Goal: Transaction & Acquisition: Book appointment/travel/reservation

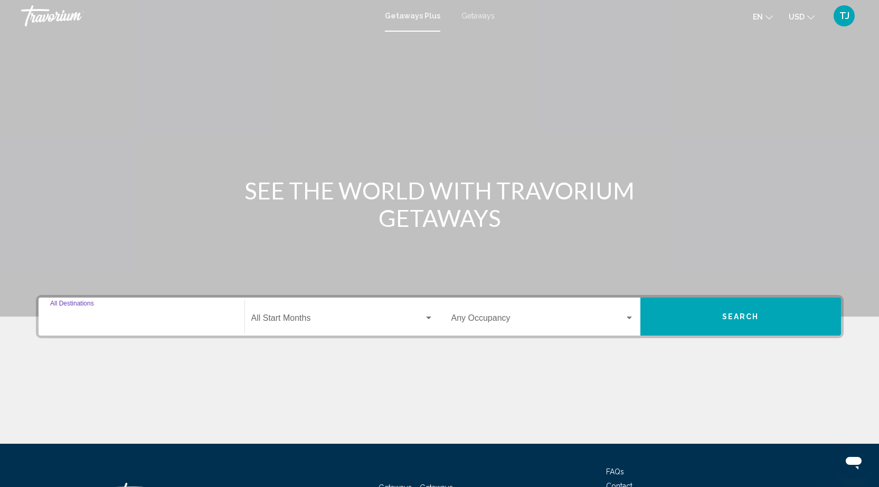
click at [133, 318] on input "Destination All Destinations" at bounding box center [141, 321] width 183 height 10
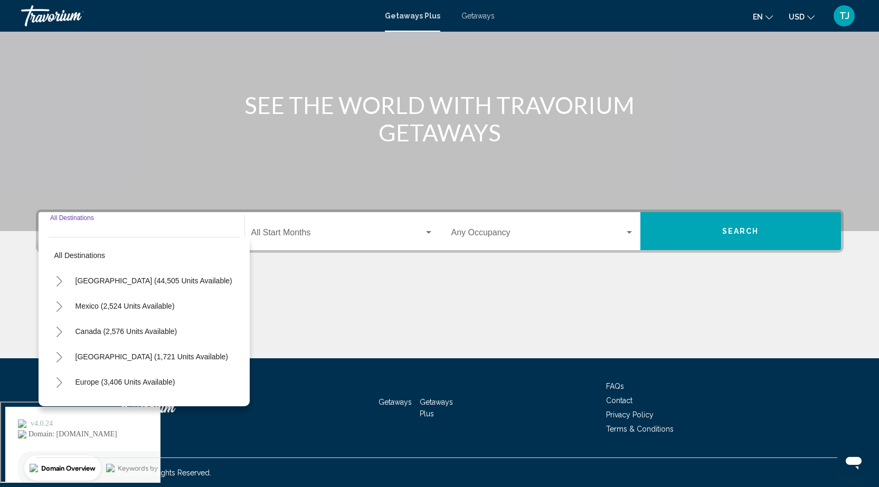
scroll to position [86, 0]
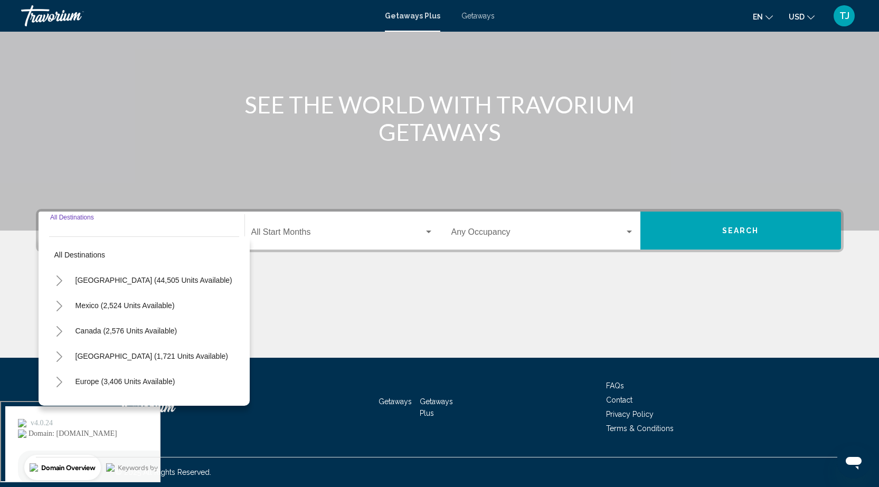
click at [157, 234] on input "Destination All Destinations" at bounding box center [141, 235] width 183 height 10
click at [125, 218] on div "Destination All Destinations" at bounding box center [141, 230] width 183 height 33
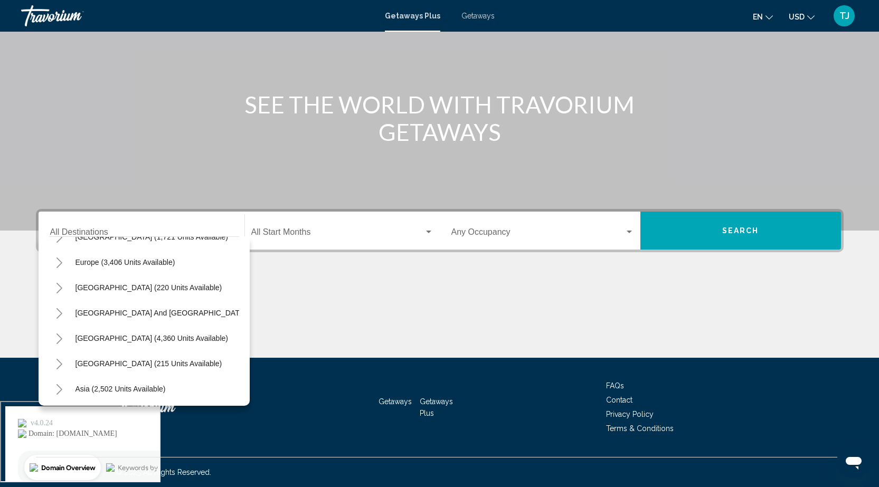
scroll to position [120, 0]
click at [145, 365] on span "[GEOGRAPHIC_DATA] (215 units available)" at bounding box center [149, 363] width 147 height 8
type input "**********"
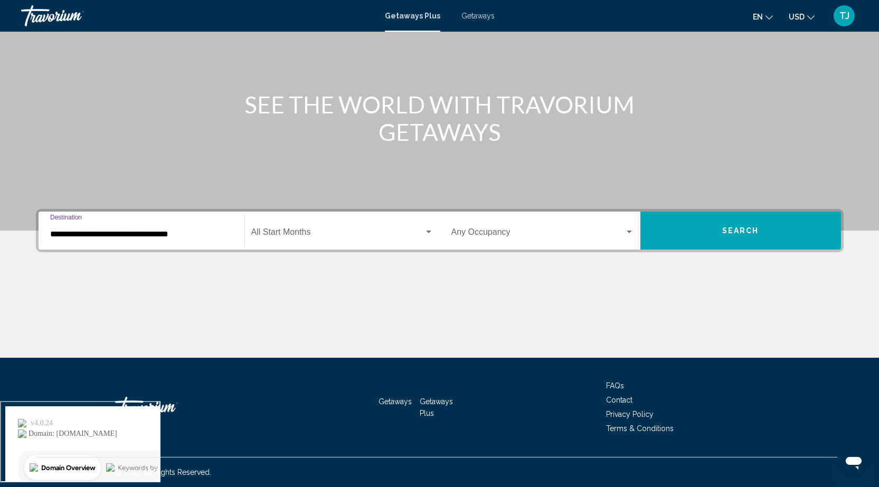
click at [421, 231] on span "Search widget" at bounding box center [337, 235] width 173 height 10
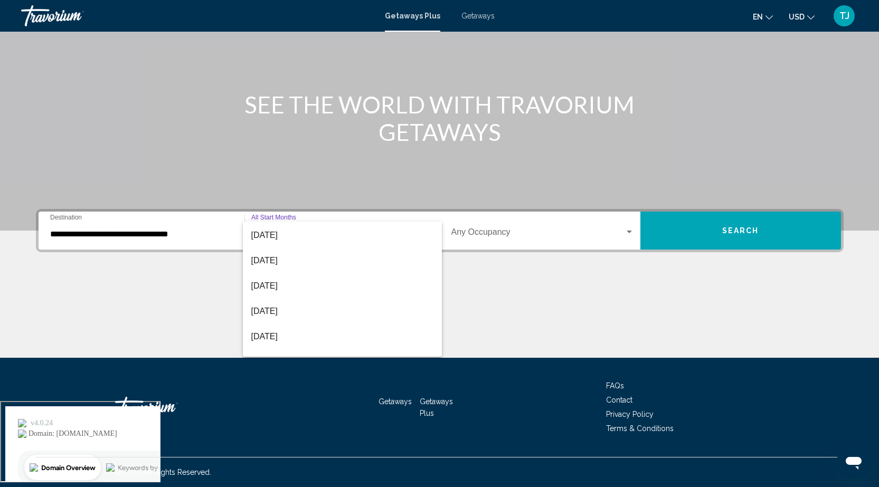
scroll to position [220, 0]
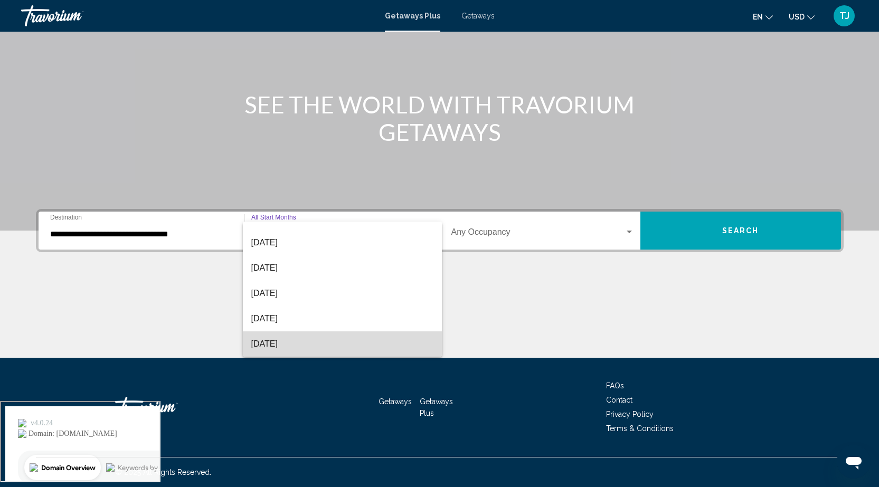
click at [344, 344] on span "[DATE]" at bounding box center [342, 344] width 182 height 25
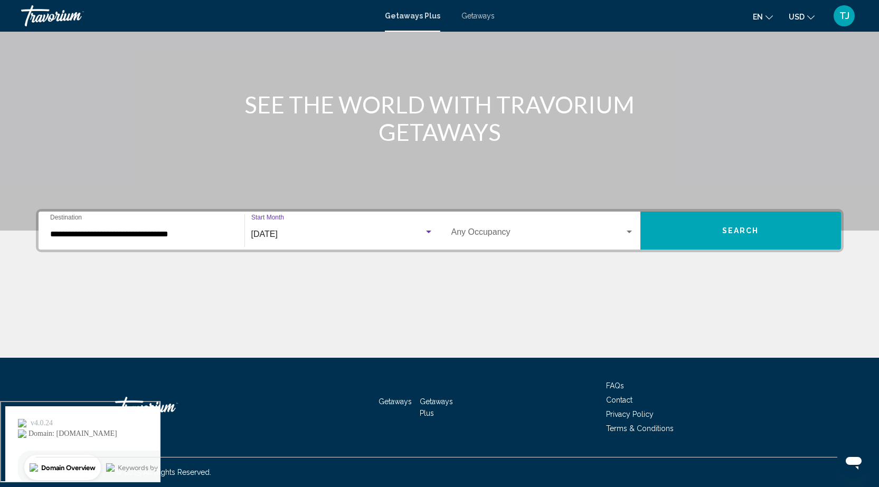
click at [573, 230] on span "Search widget" at bounding box center [538, 235] width 173 height 10
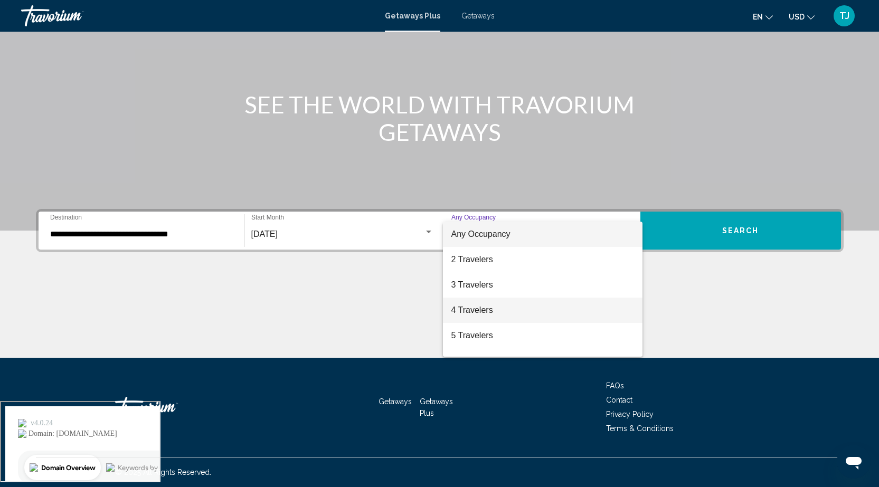
click at [523, 307] on span "4 Travelers" at bounding box center [543, 310] width 183 height 25
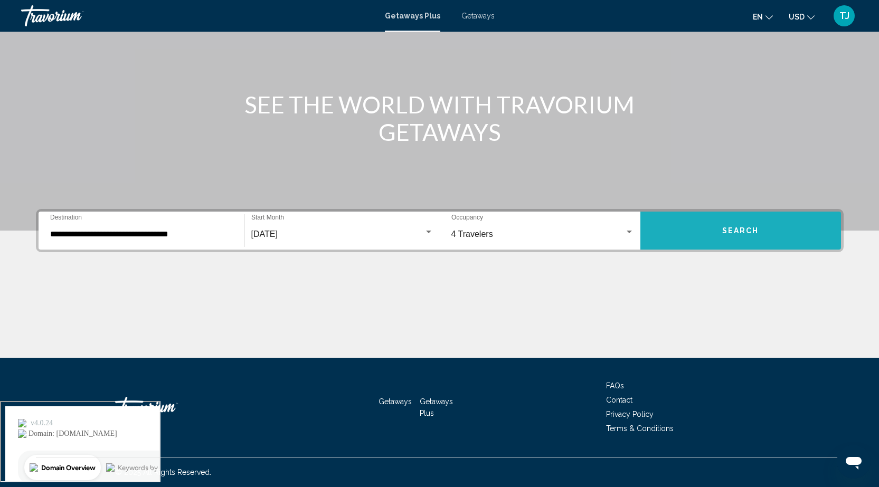
click at [697, 228] on button "Search" at bounding box center [741, 231] width 201 height 38
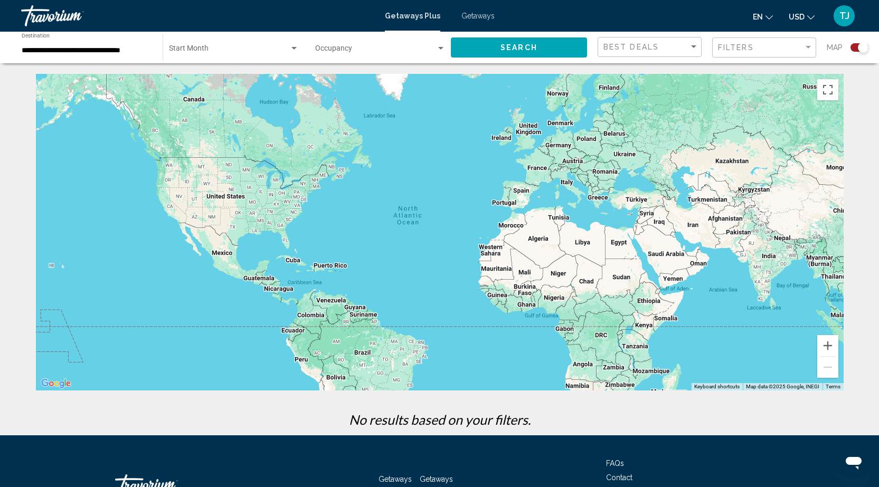
click at [501, 209] on div "Main content" at bounding box center [440, 232] width 808 height 317
click at [502, 205] on div "Main content" at bounding box center [440, 232] width 808 height 317
click at [234, 48] on span "Search widget" at bounding box center [229, 50] width 120 height 8
click at [234, 48] on span "All Start Months" at bounding box center [233, 51] width 130 height 22
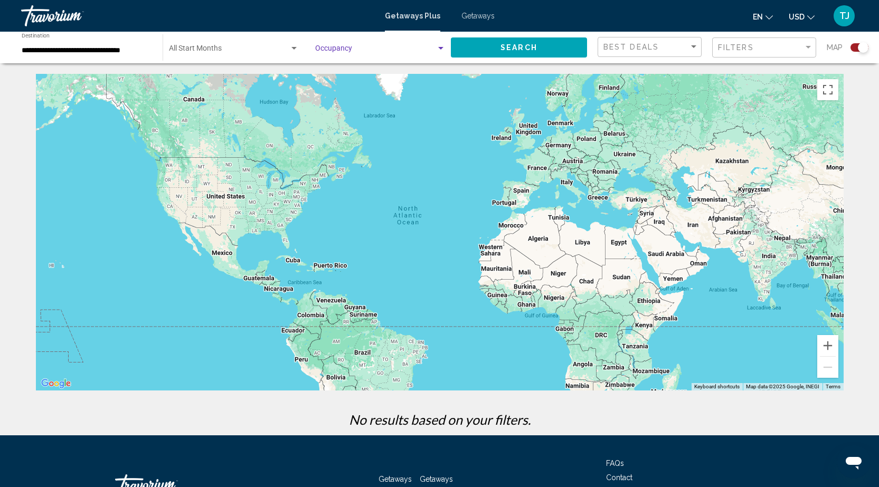
click at [393, 50] on span "Search widget" at bounding box center [375, 50] width 121 height 8
click at [391, 50] on span "Any Occupancy" at bounding box center [380, 51] width 130 height 22
click at [509, 47] on span "Search" at bounding box center [519, 48] width 37 height 8
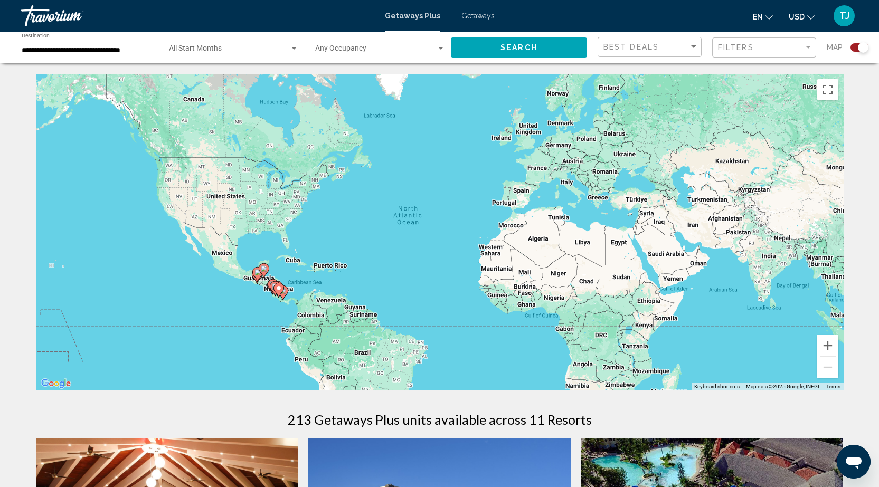
click at [127, 52] on input "**********" at bounding box center [87, 50] width 130 height 8
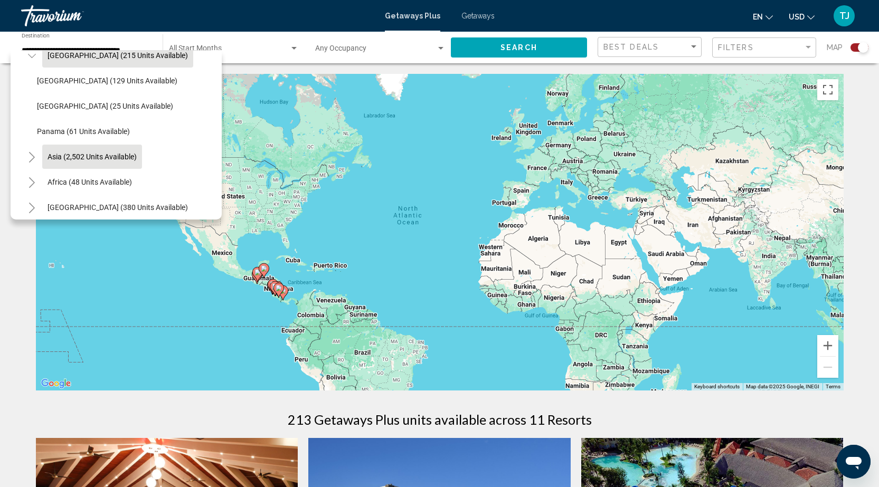
scroll to position [243, 0]
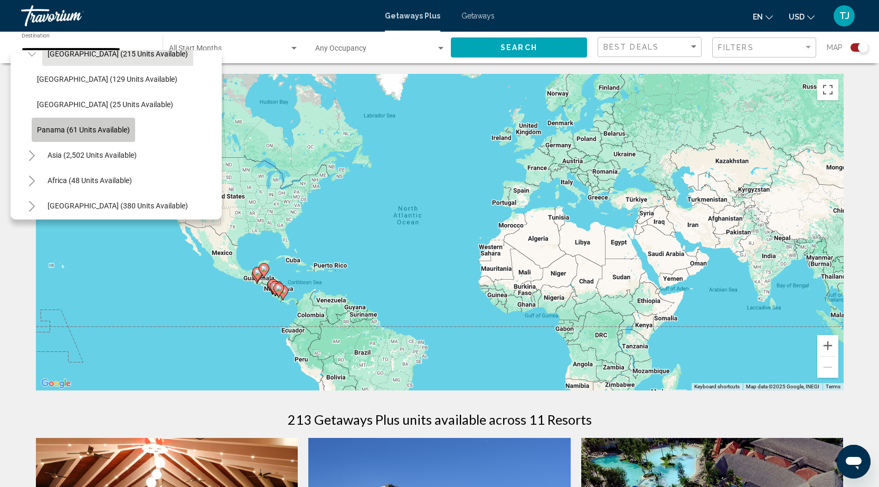
click at [102, 136] on button "Panama (61 units available)" at bounding box center [84, 130] width 104 height 24
type input "**********"
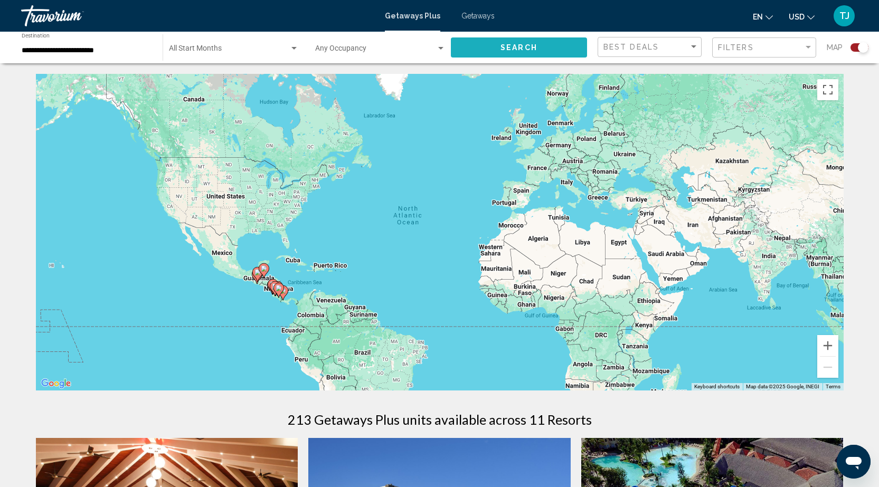
click at [507, 46] on span "Search" at bounding box center [519, 48] width 37 height 8
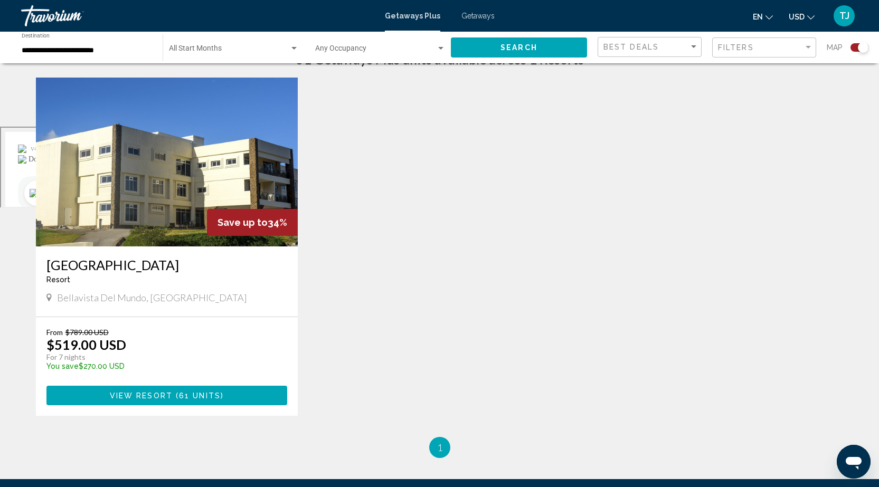
scroll to position [362, 0]
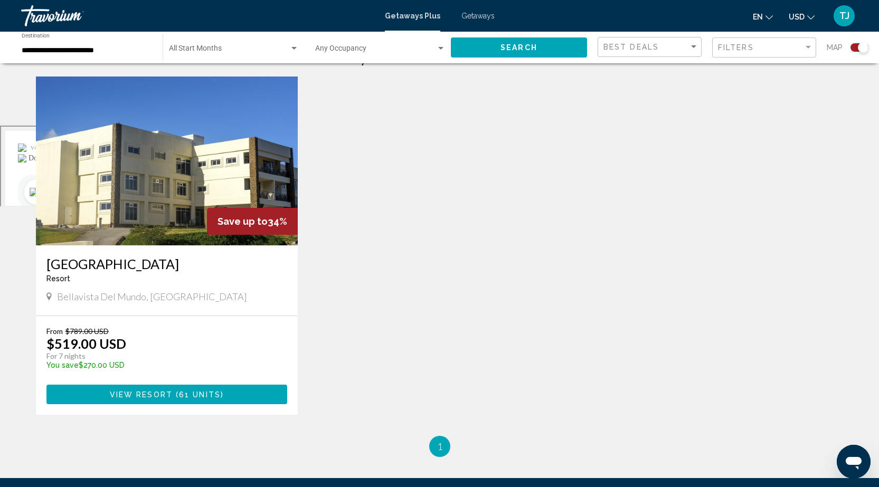
click at [203, 189] on img "Main content" at bounding box center [167, 161] width 262 height 169
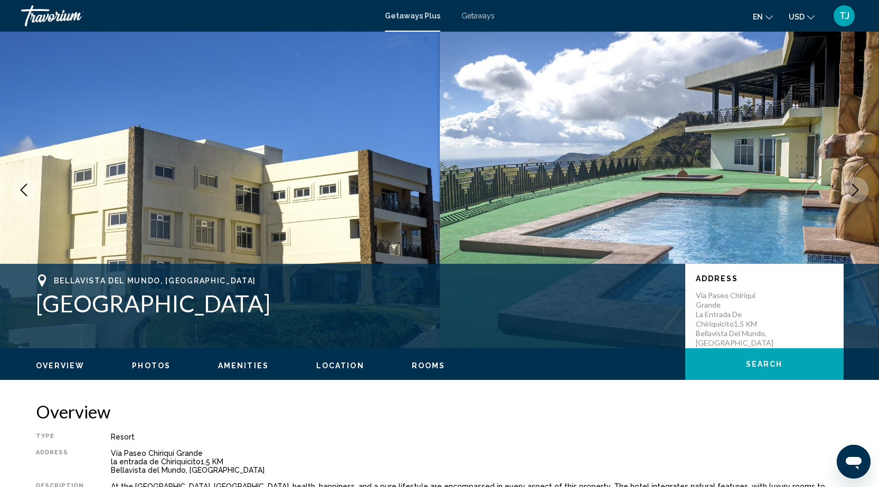
click at [854, 193] on icon "Next image" at bounding box center [855, 190] width 13 height 13
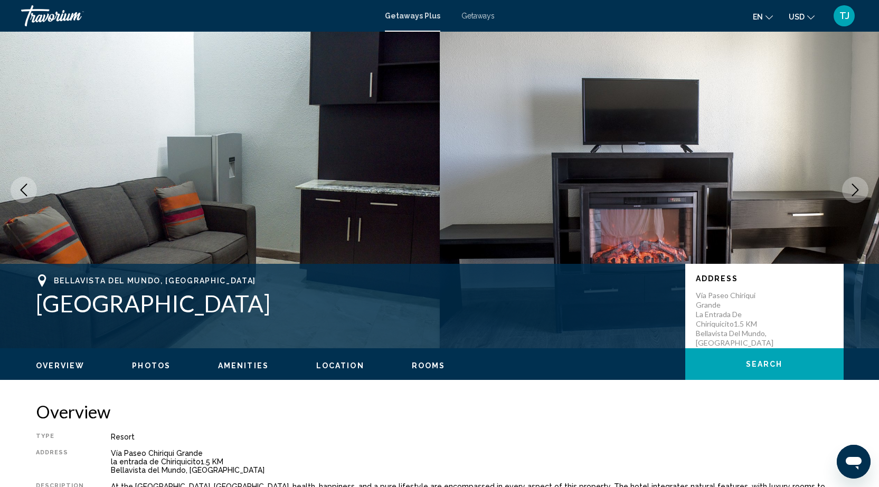
click at [854, 193] on icon "Next image" at bounding box center [855, 190] width 13 height 13
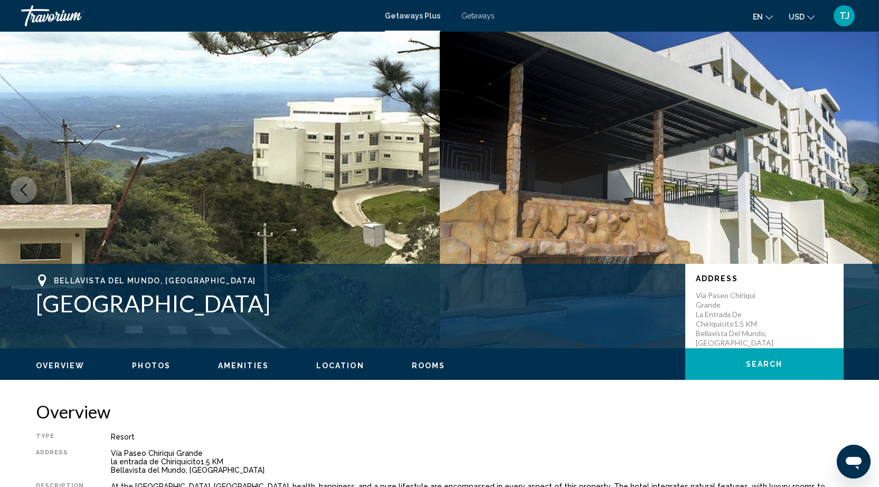
click at [854, 193] on icon "Next image" at bounding box center [855, 190] width 13 height 13
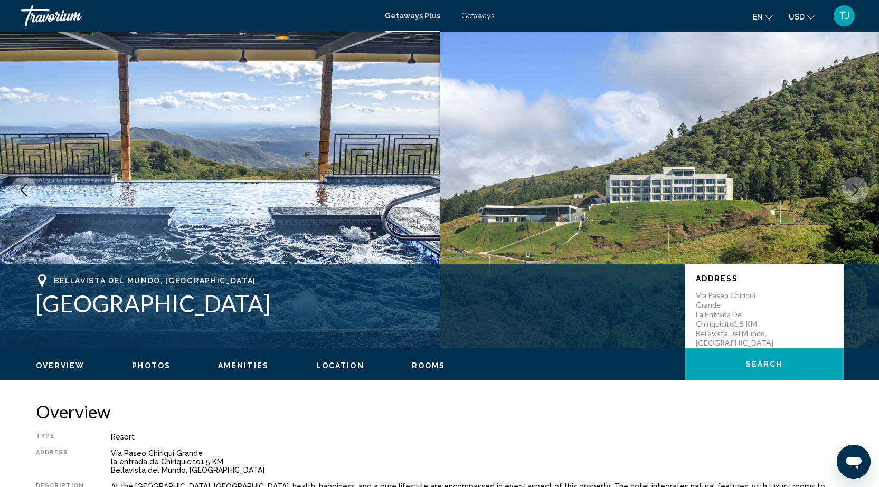
click at [854, 193] on icon "Next image" at bounding box center [855, 190] width 13 height 13
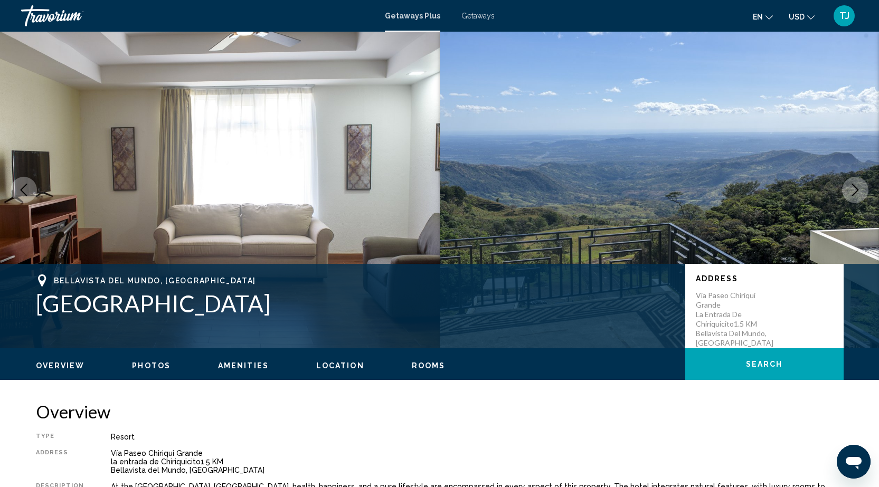
click at [854, 193] on icon "Next image" at bounding box center [855, 190] width 13 height 13
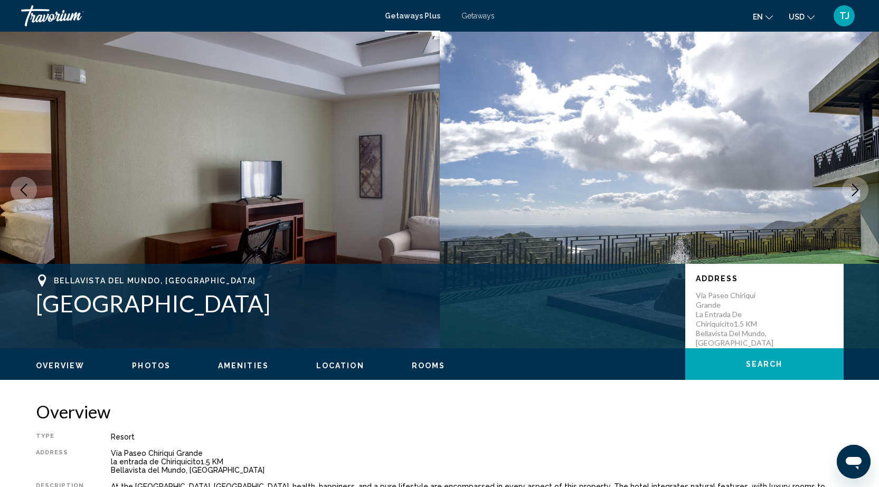
click at [854, 193] on icon "Next image" at bounding box center [855, 190] width 13 height 13
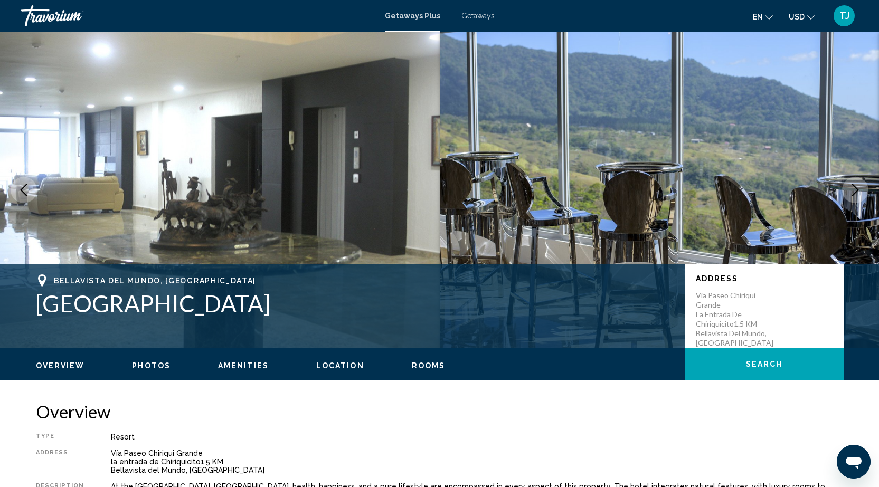
click at [854, 193] on icon "Next image" at bounding box center [855, 190] width 13 height 13
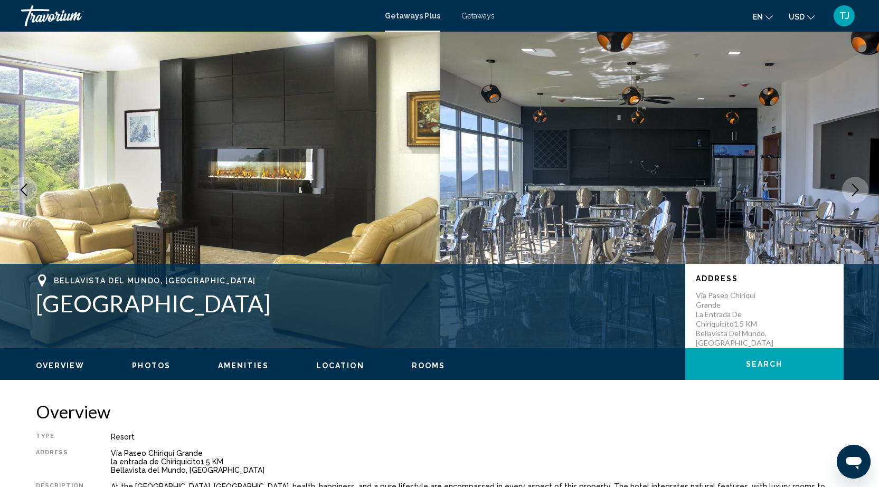
click at [854, 193] on icon "Next image" at bounding box center [855, 190] width 13 height 13
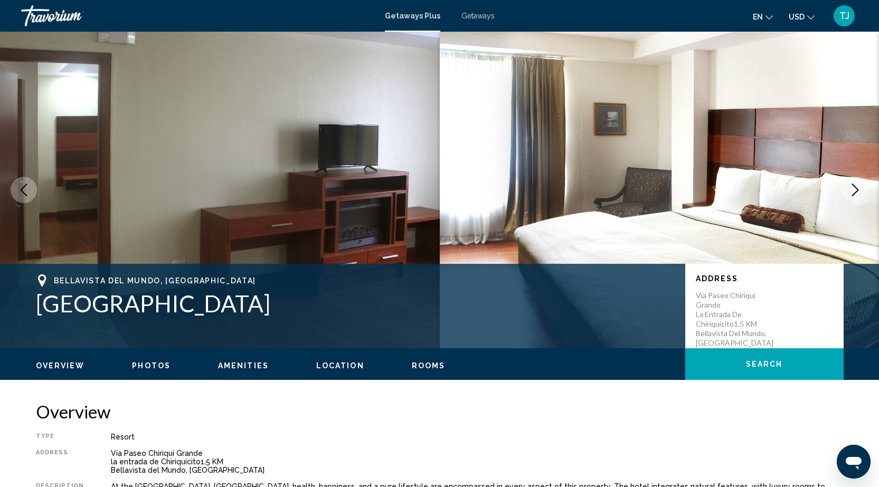
click at [854, 193] on icon "Next image" at bounding box center [855, 190] width 13 height 13
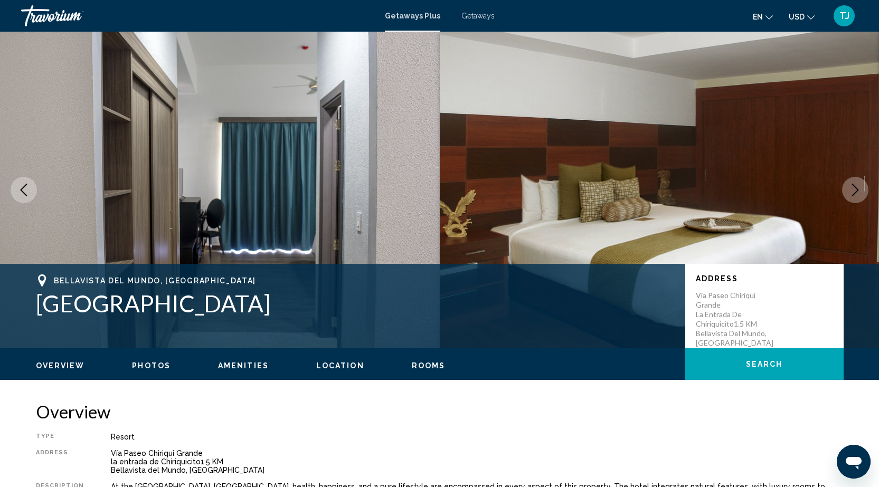
click at [854, 193] on icon "Next image" at bounding box center [855, 190] width 13 height 13
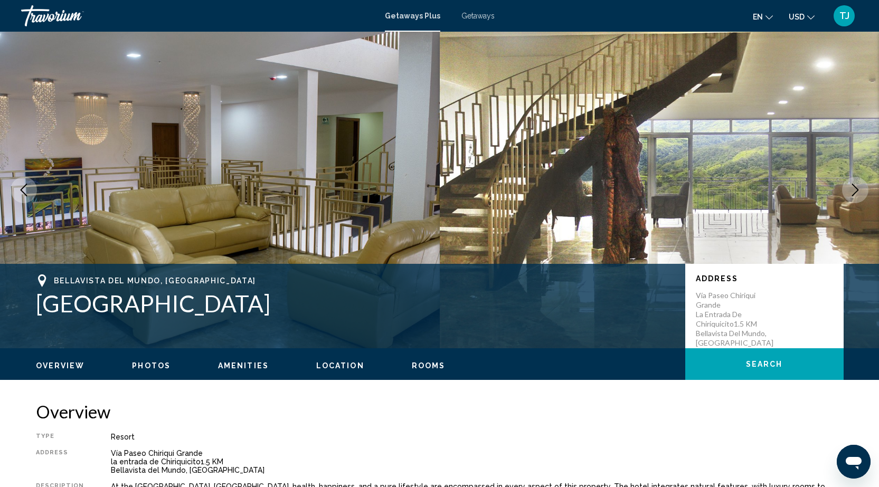
click at [854, 193] on icon "Next image" at bounding box center [855, 190] width 13 height 13
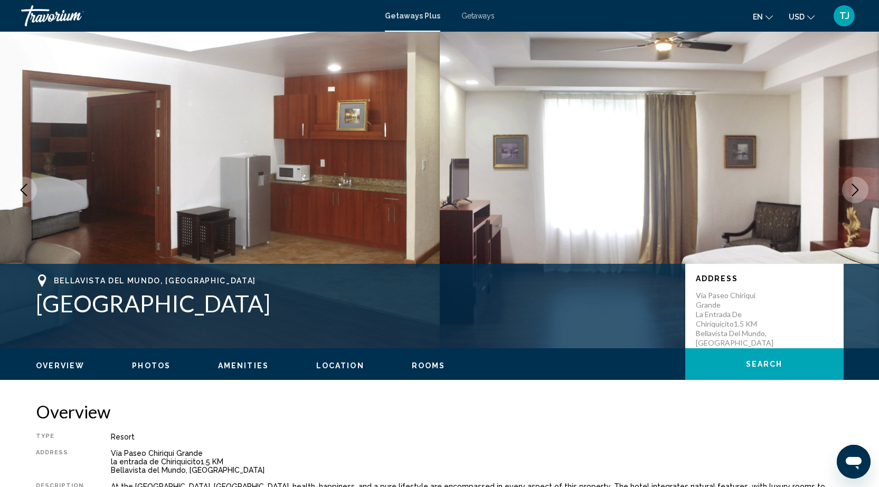
click at [854, 193] on icon "Next image" at bounding box center [855, 190] width 13 height 13
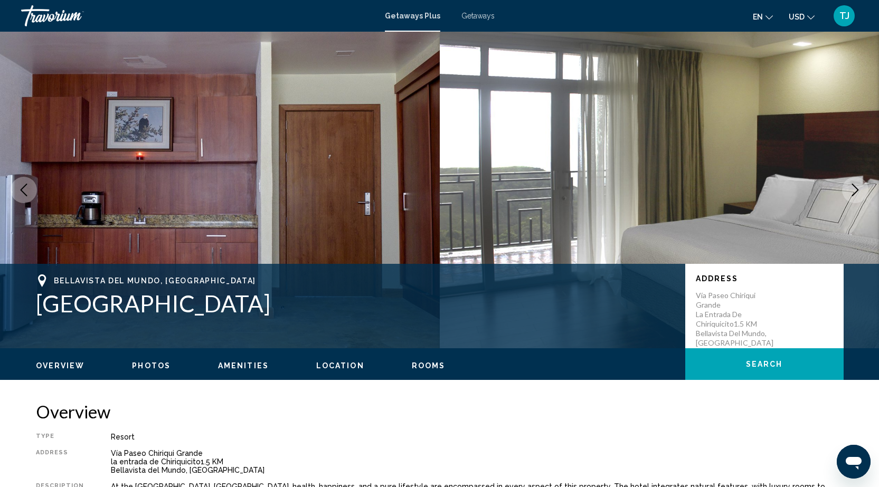
click at [854, 193] on icon "Next image" at bounding box center [855, 190] width 13 height 13
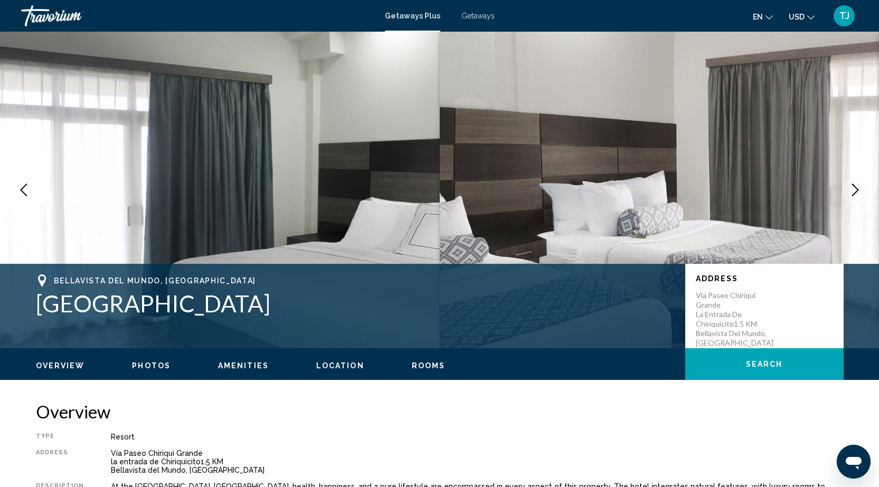
click at [854, 193] on icon "Next image" at bounding box center [855, 190] width 13 height 13
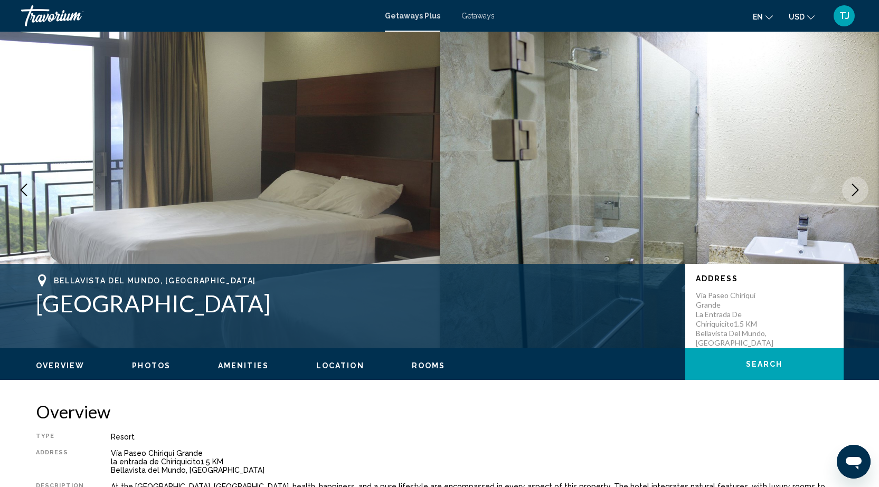
click at [473, 19] on span "Getaways" at bounding box center [478, 16] width 33 height 8
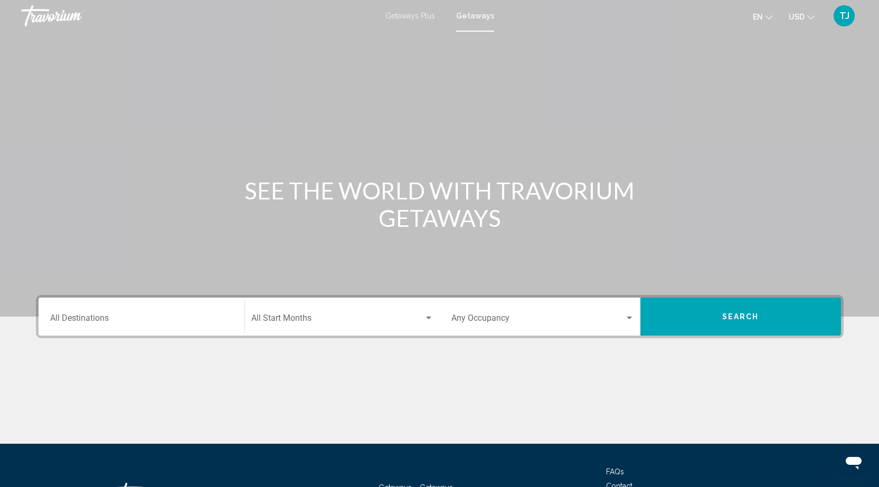
click at [174, 313] on div "Destination All Destinations" at bounding box center [141, 316] width 183 height 33
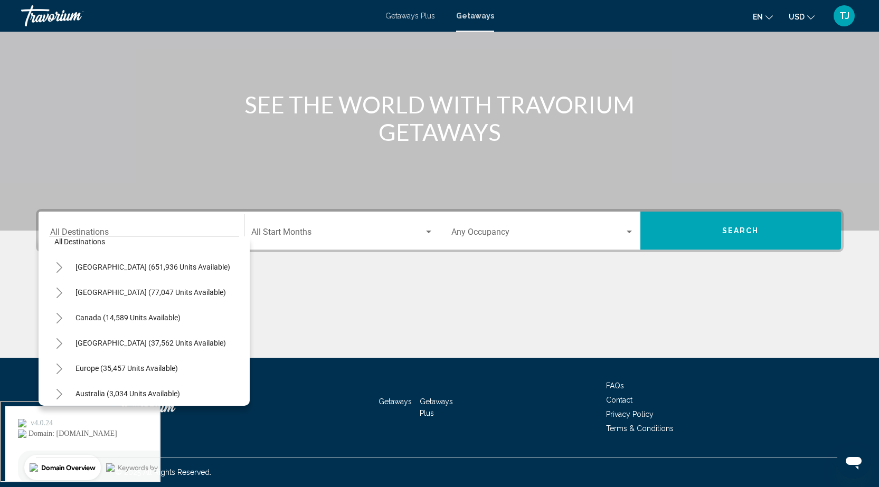
scroll to position [17, 0]
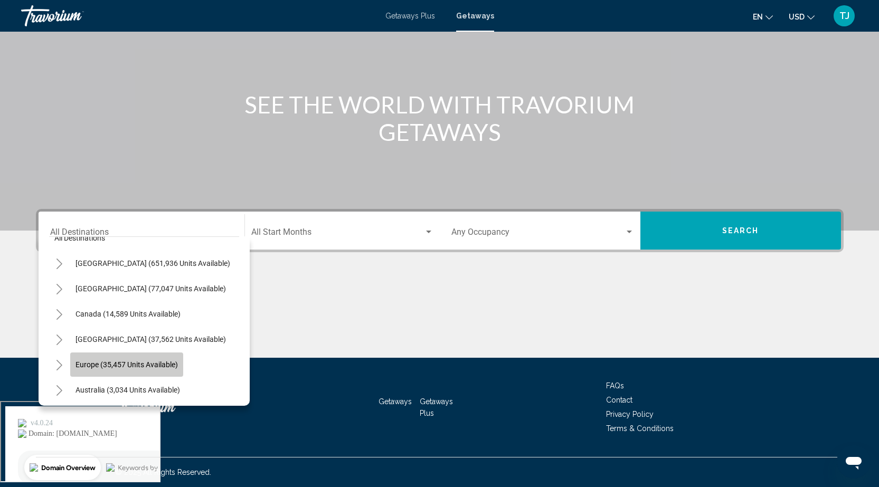
click at [157, 367] on span "Europe (35,457 units available)" at bounding box center [127, 365] width 102 height 8
type input "**********"
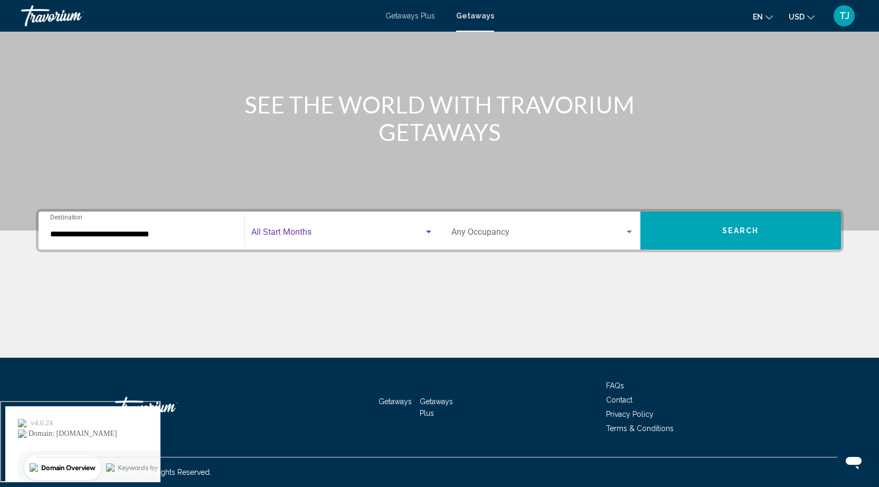
click at [314, 230] on span "Search widget" at bounding box center [337, 235] width 173 height 10
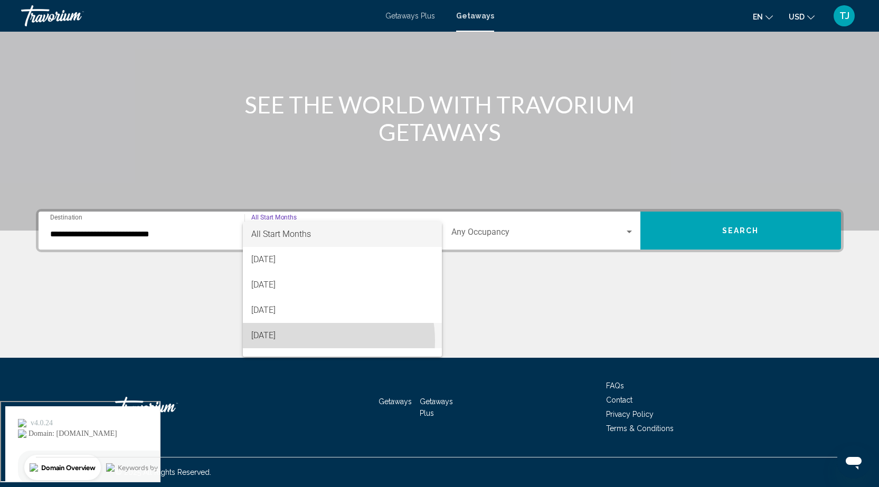
click at [309, 341] on span "[DATE]" at bounding box center [342, 335] width 182 height 25
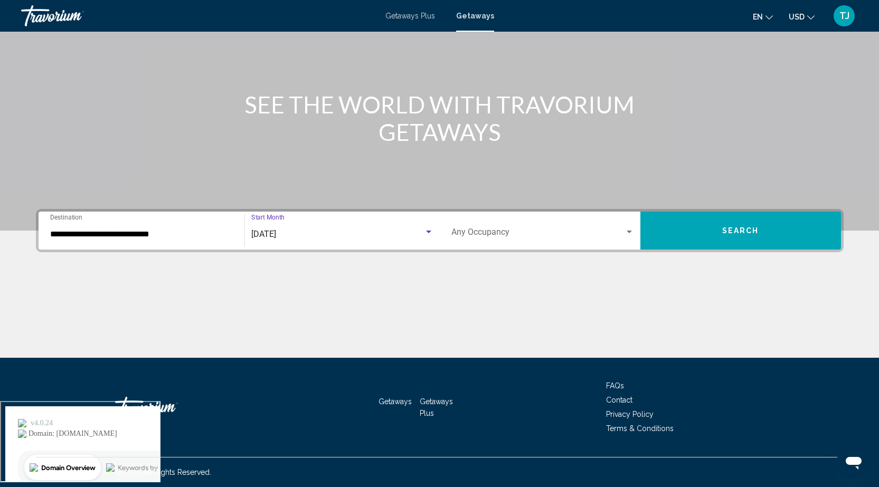
click at [697, 227] on button "Search" at bounding box center [741, 231] width 201 height 38
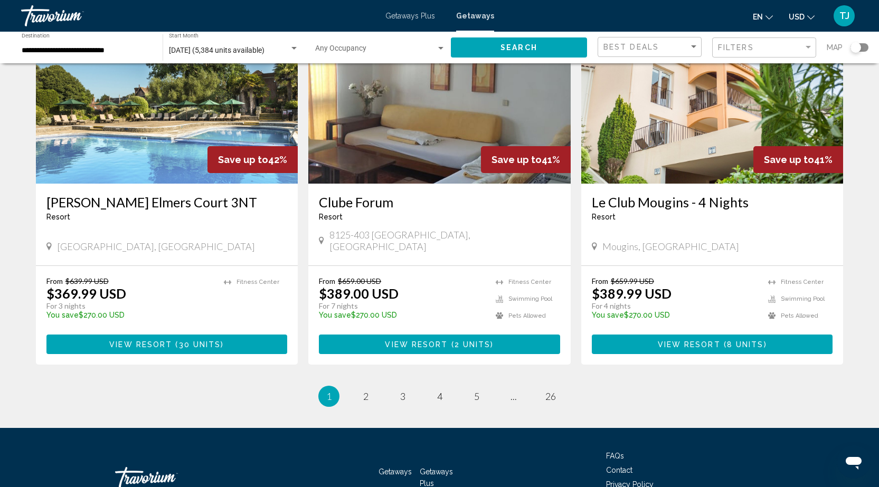
scroll to position [1234, 0]
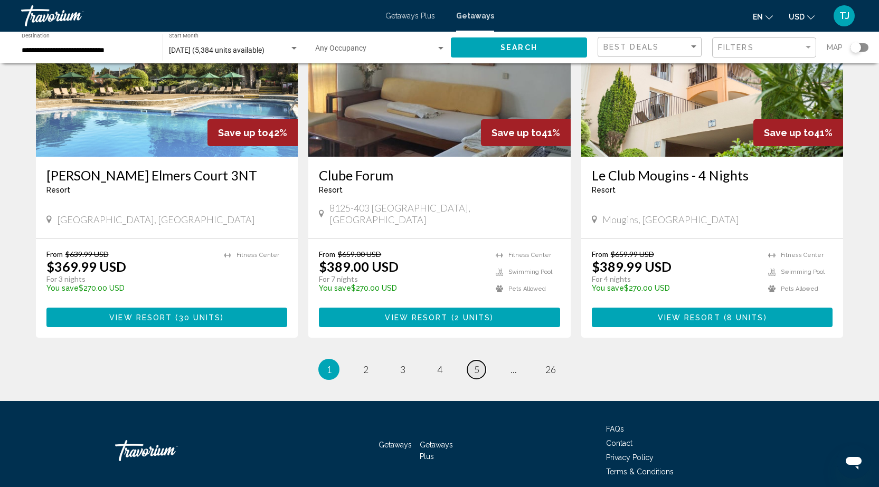
click at [482, 361] on link "page 5" at bounding box center [476, 370] width 18 height 18
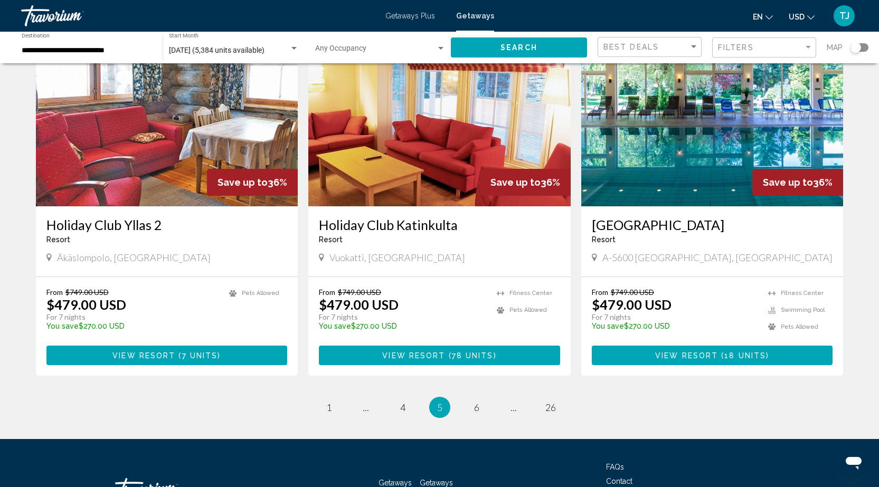
scroll to position [1234, 0]
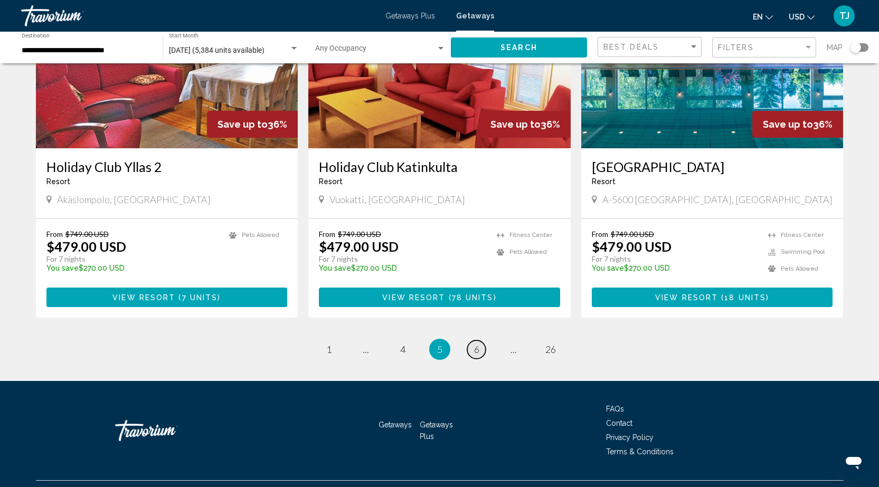
click at [472, 341] on link "page 6" at bounding box center [476, 350] width 18 height 18
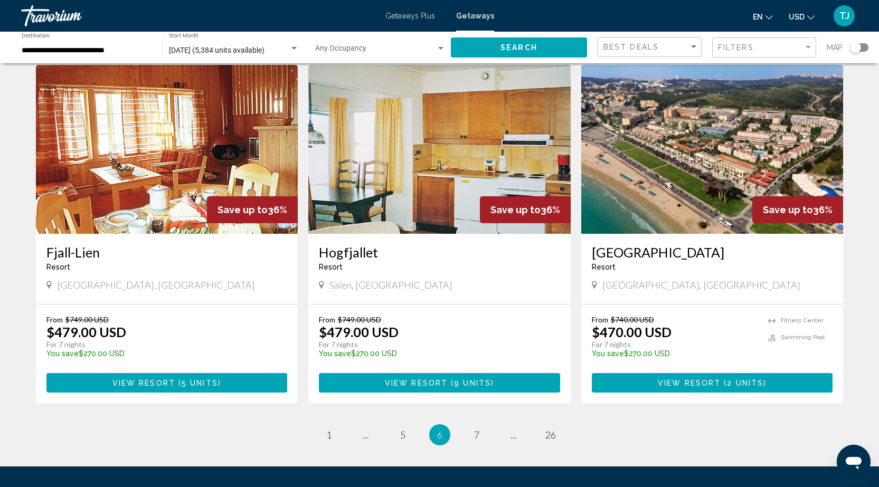
scroll to position [1234, 0]
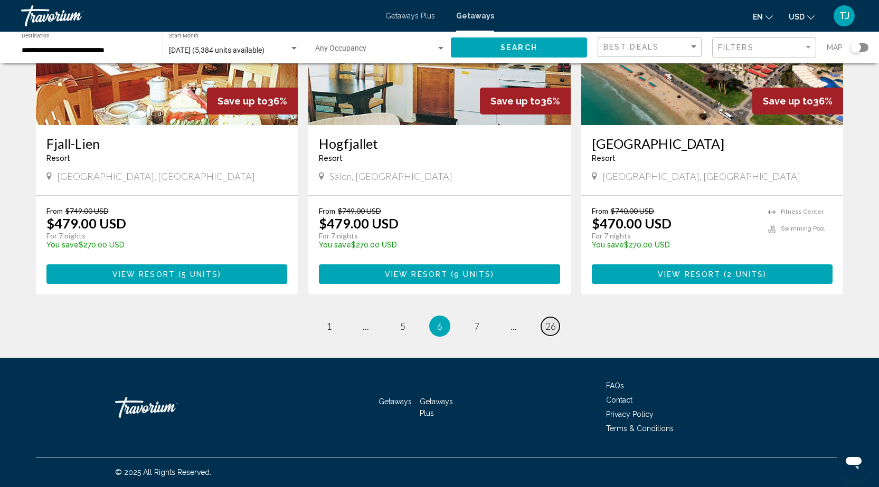
click at [553, 327] on span "26" at bounding box center [551, 327] width 11 height 12
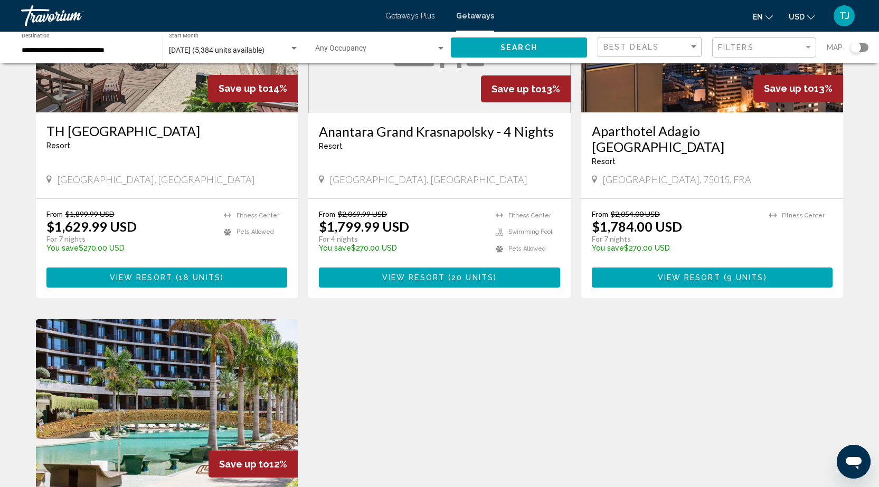
scroll to position [532, 0]
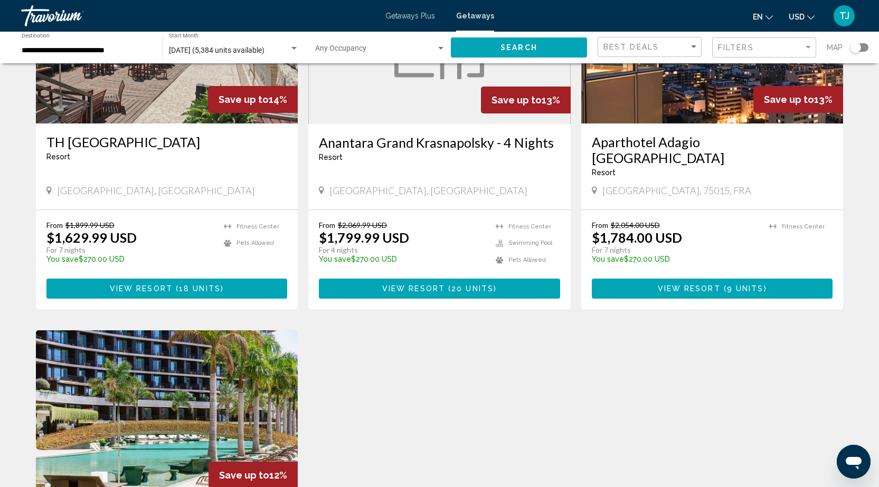
click at [720, 117] on img "Main content" at bounding box center [712, 39] width 262 height 169
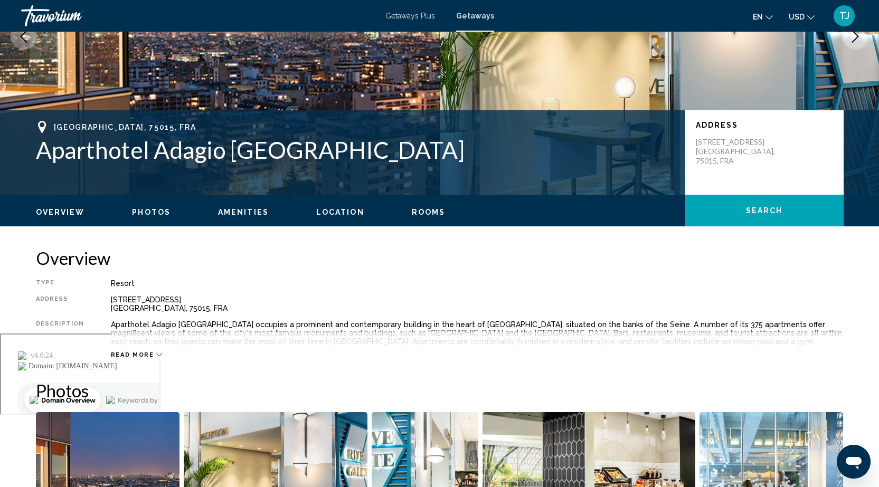
scroll to position [188, 0]
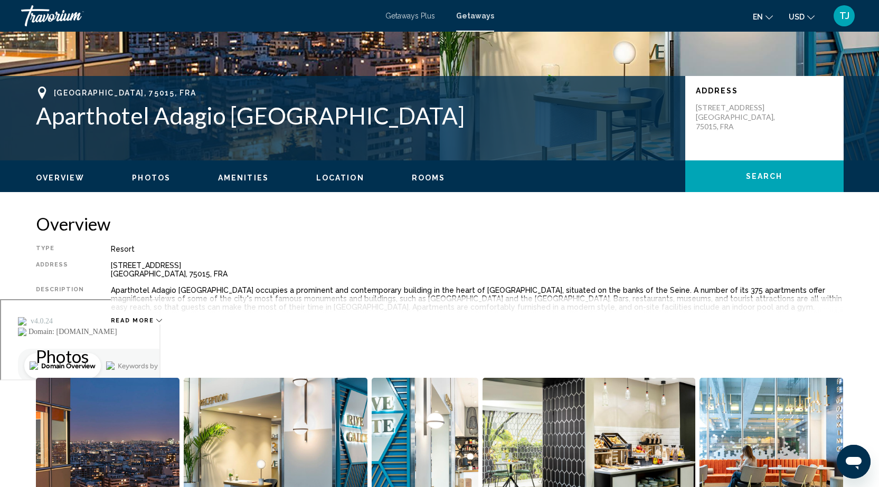
click at [156, 321] on icon "Main content" at bounding box center [159, 321] width 6 height 6
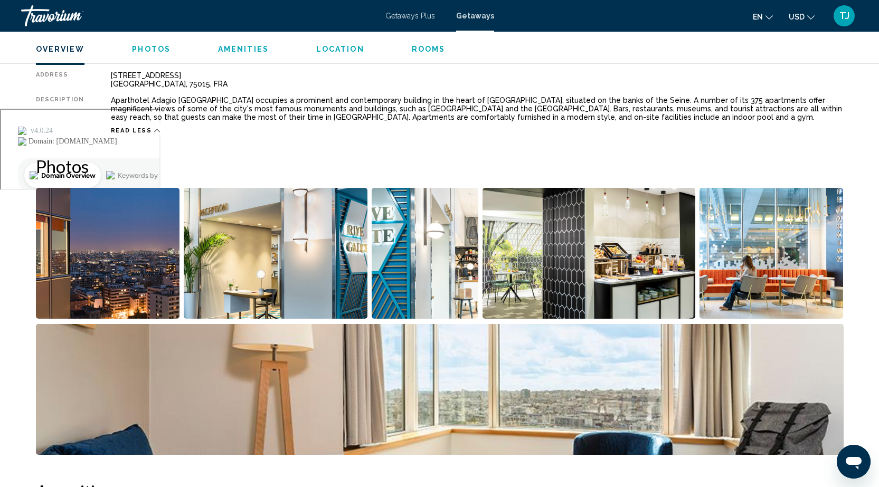
scroll to position [367, 0]
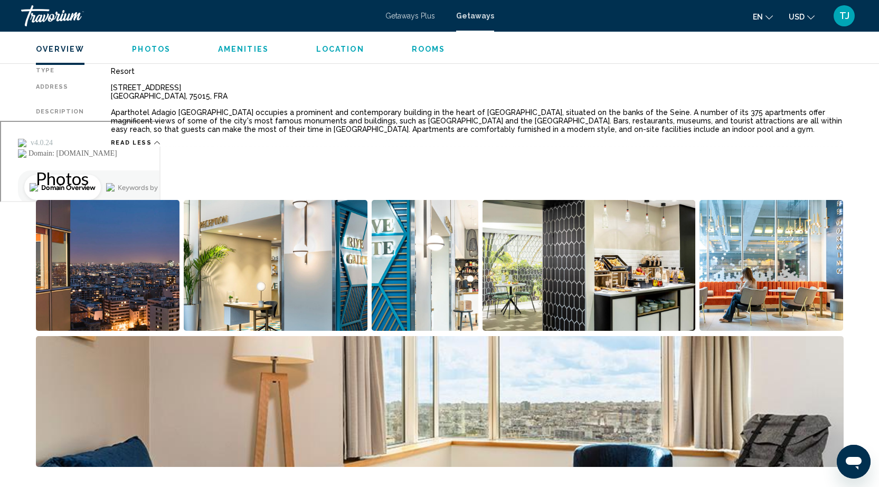
click at [297, 300] on img "Open full-screen image slider" at bounding box center [276, 265] width 184 height 131
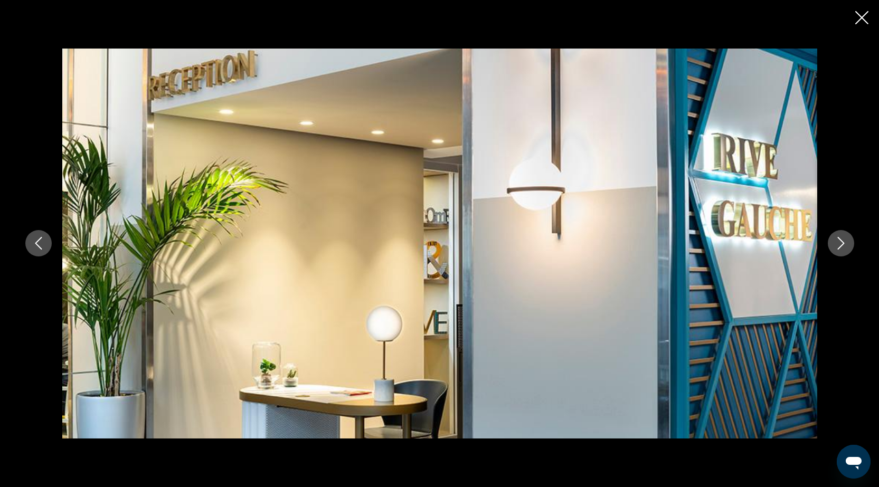
click at [845, 248] on icon "Next image" at bounding box center [841, 243] width 13 height 13
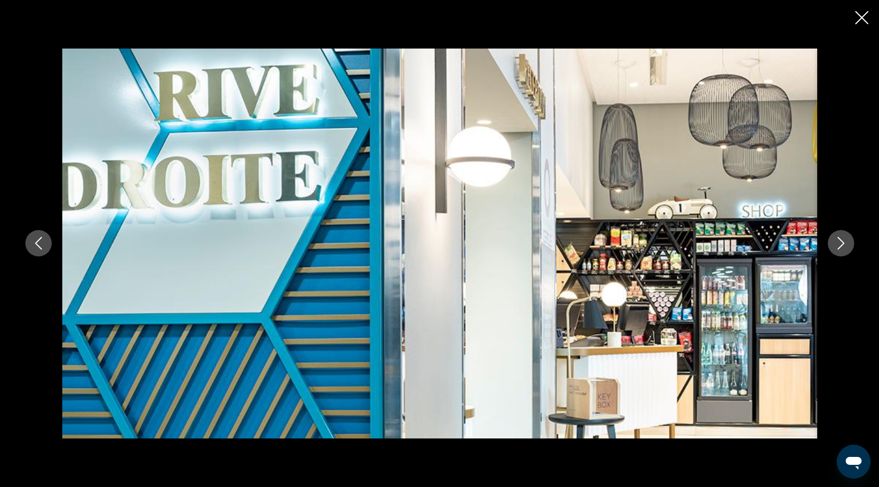
click at [845, 248] on icon "Next image" at bounding box center [841, 243] width 13 height 13
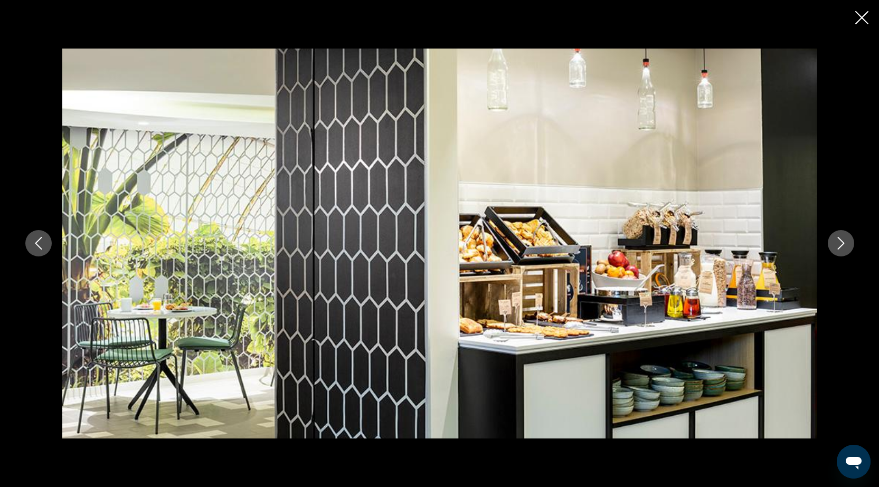
click at [845, 248] on icon "Next image" at bounding box center [841, 243] width 13 height 13
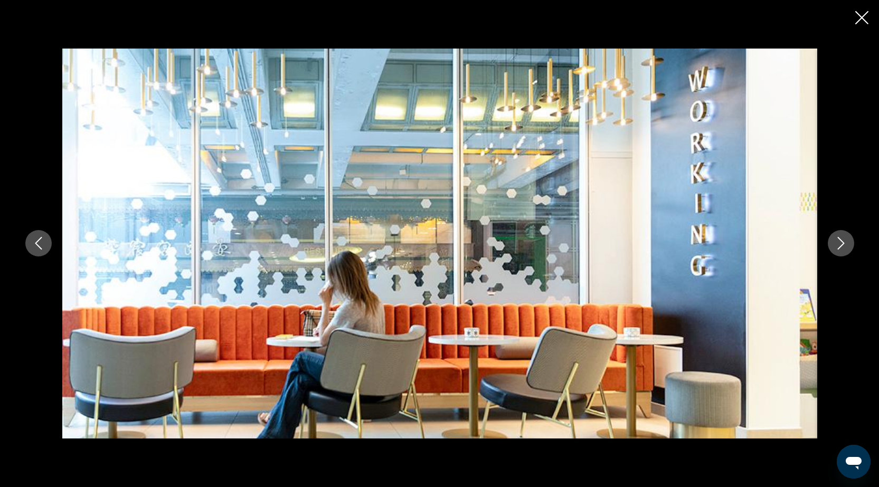
click at [845, 248] on icon "Next image" at bounding box center [841, 243] width 13 height 13
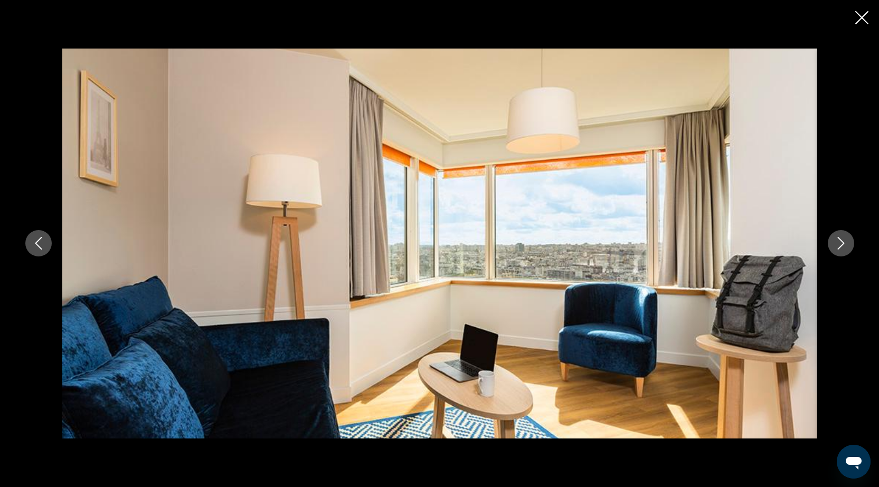
click at [845, 248] on icon "Next image" at bounding box center [841, 243] width 13 height 13
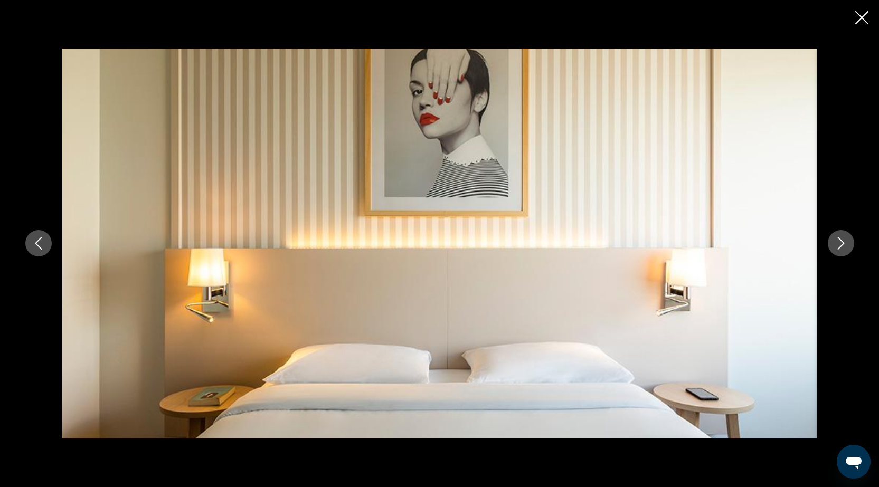
click at [845, 248] on icon "Next image" at bounding box center [841, 243] width 13 height 13
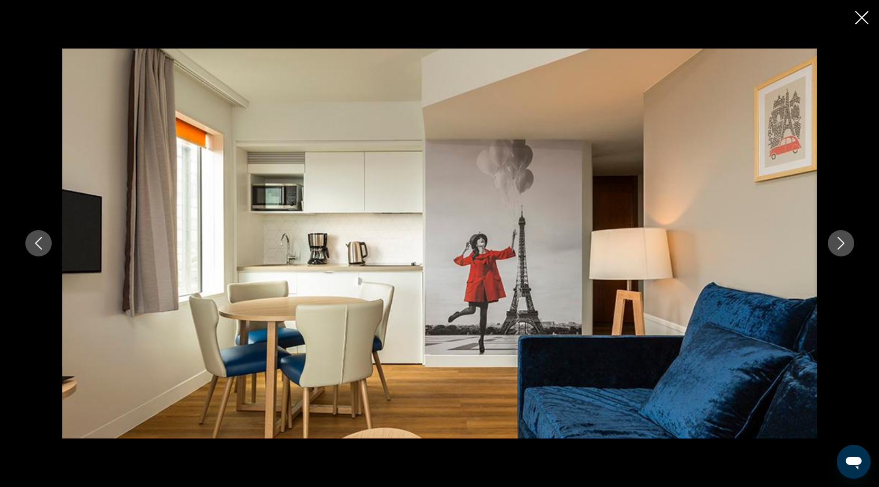
click at [845, 248] on icon "Next image" at bounding box center [841, 243] width 13 height 13
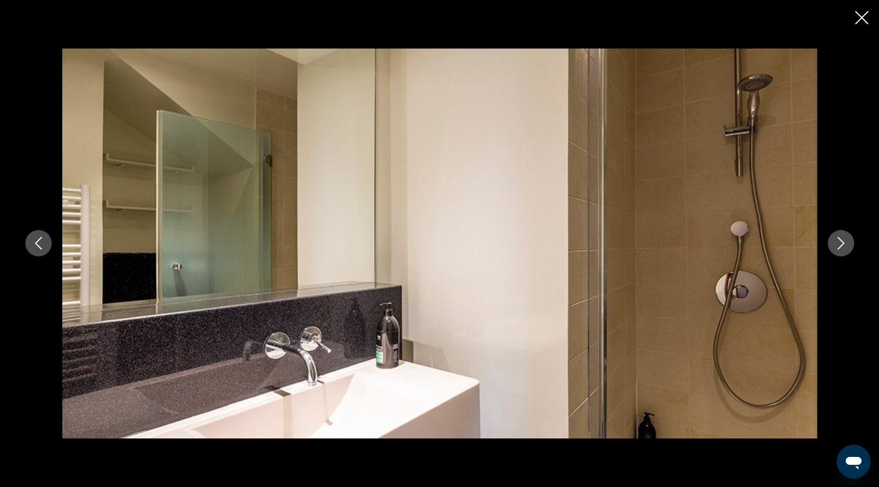
click at [845, 248] on icon "Next image" at bounding box center [841, 243] width 13 height 13
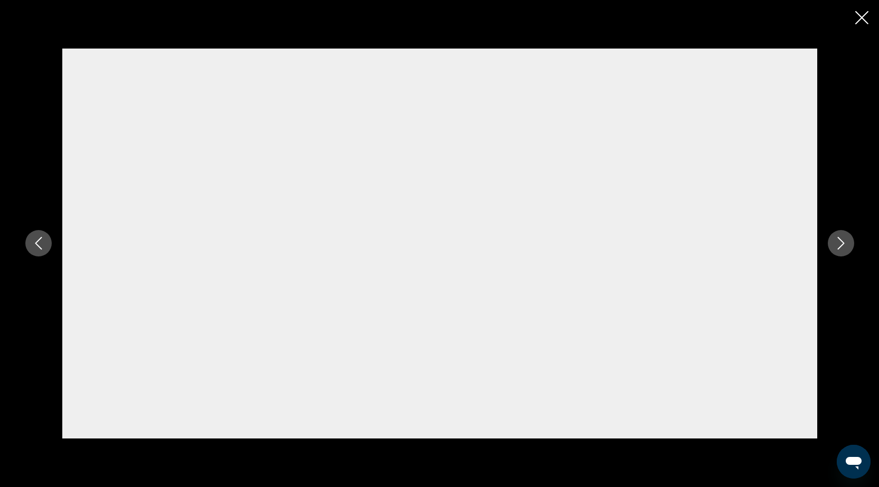
click at [842, 246] on icon "Next image" at bounding box center [841, 243] width 13 height 13
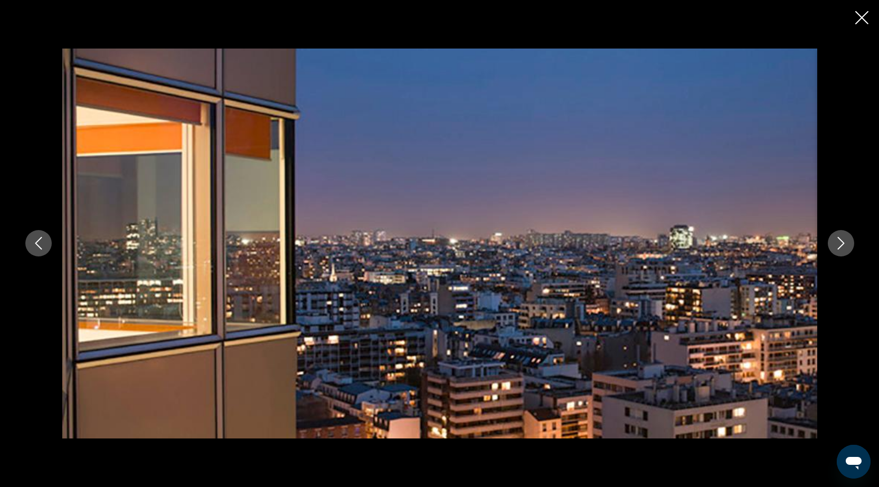
click at [842, 246] on icon "Next image" at bounding box center [841, 243] width 13 height 13
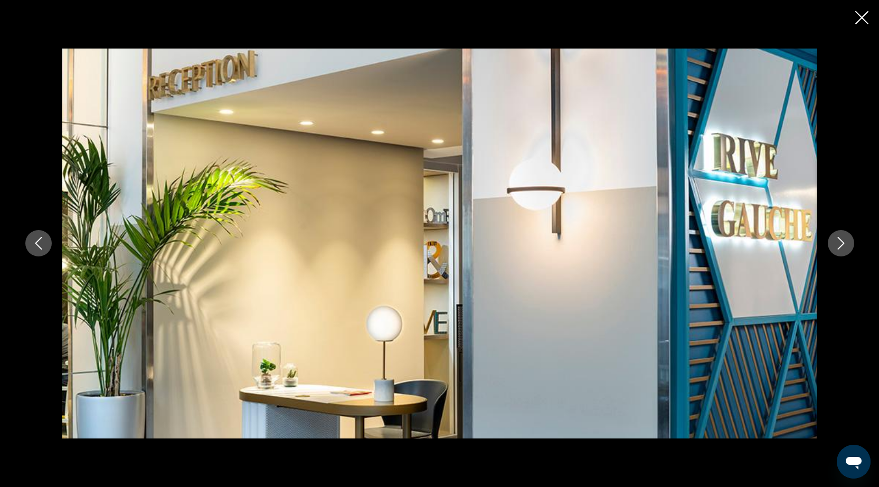
click at [866, 16] on icon "Close slideshow" at bounding box center [862, 17] width 13 height 13
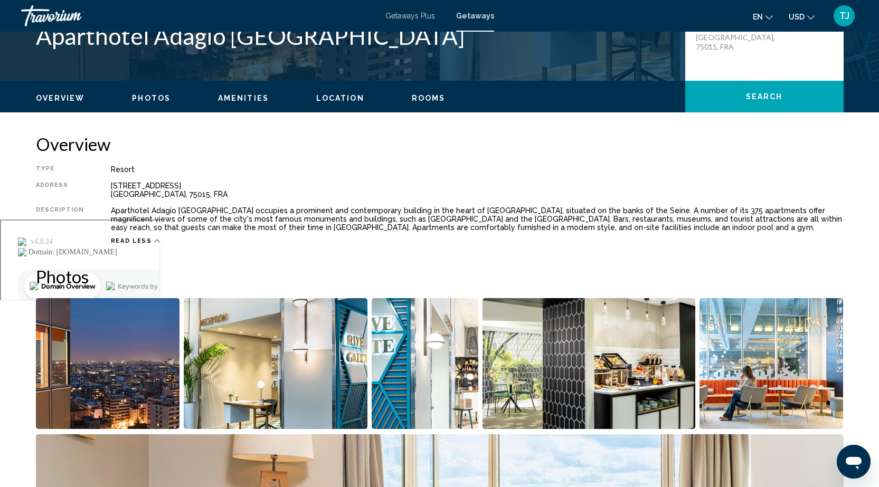
scroll to position [261, 0]
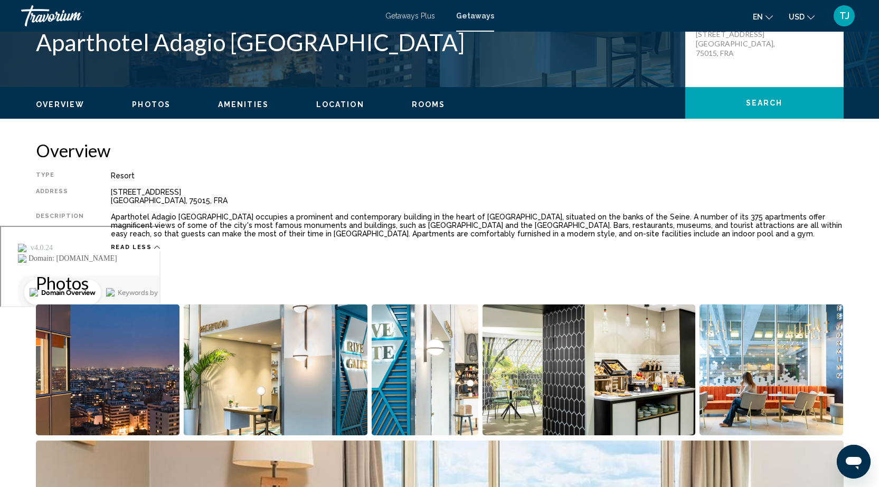
click at [164, 103] on span "Photos" at bounding box center [151, 104] width 39 height 8
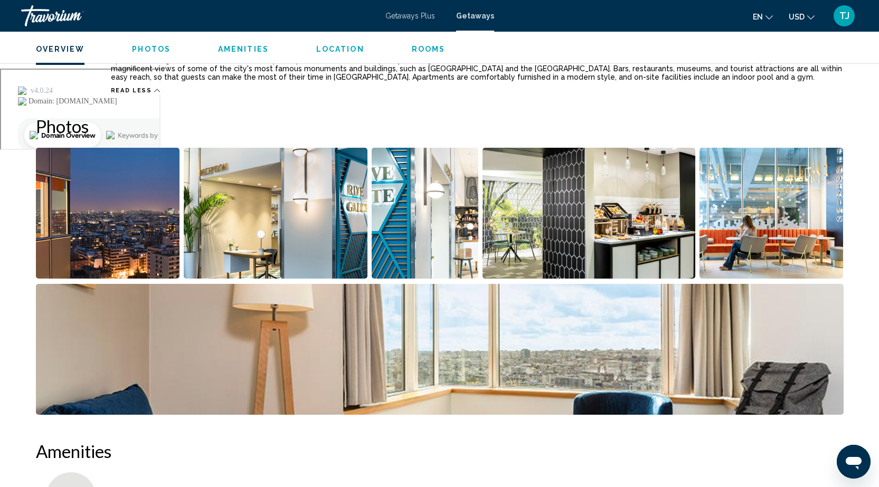
scroll to position [471, 0]
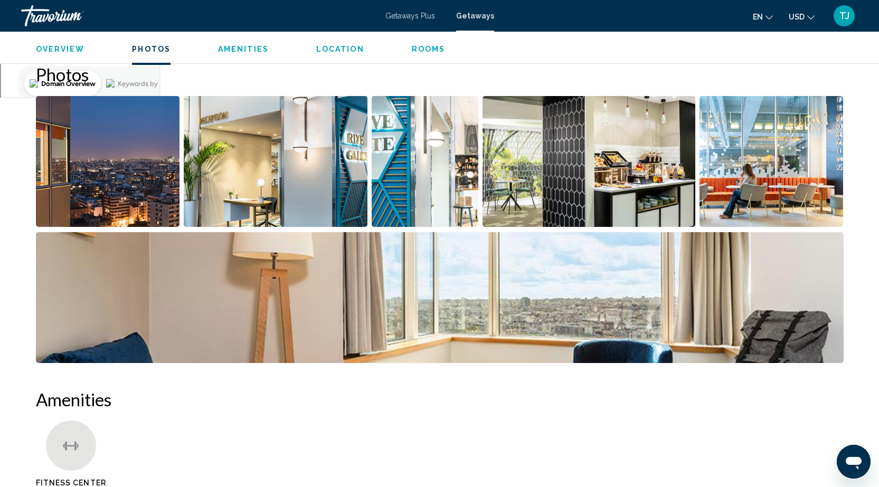
click at [256, 52] on span "Amenities" at bounding box center [243, 49] width 51 height 8
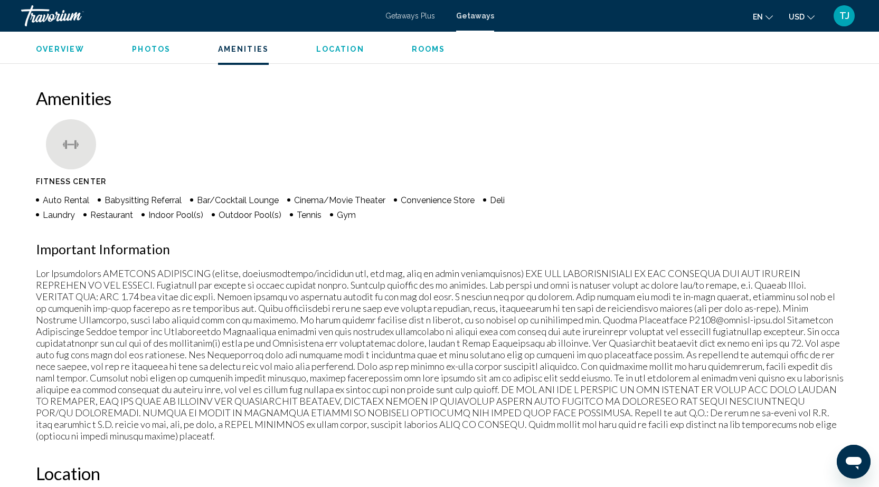
scroll to position [796, 0]
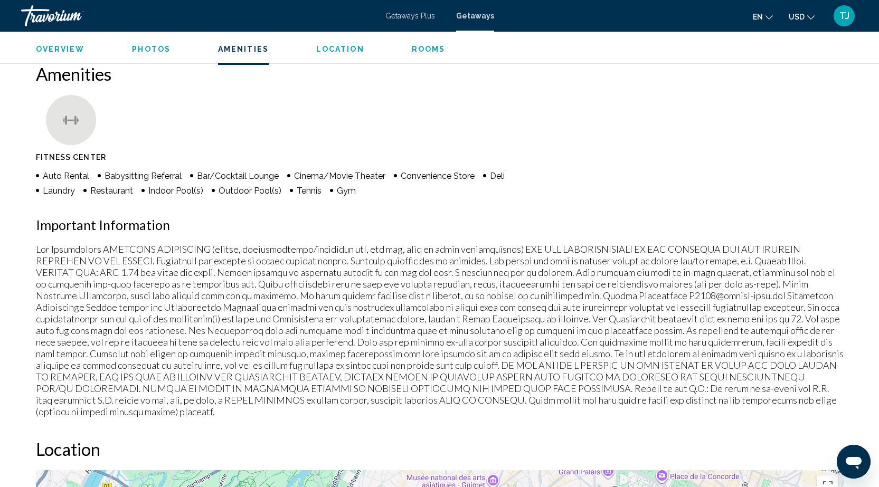
click at [340, 50] on span "Location" at bounding box center [340, 49] width 48 height 8
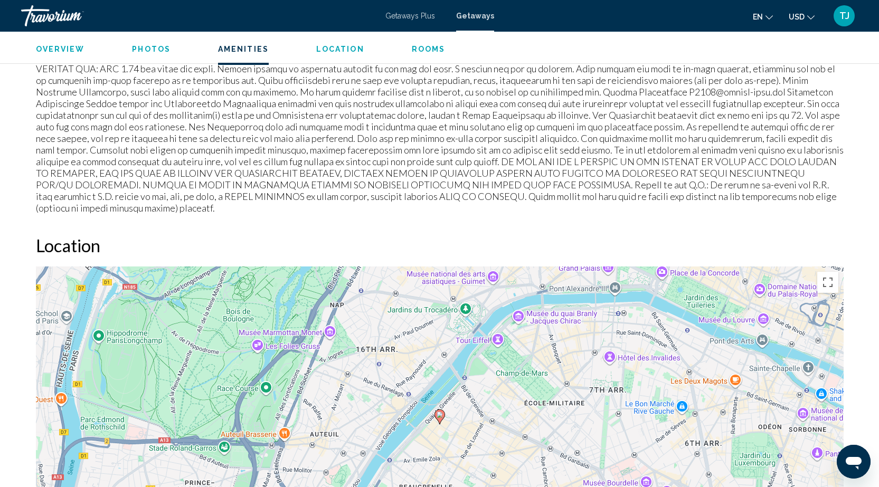
scroll to position [1160, 0]
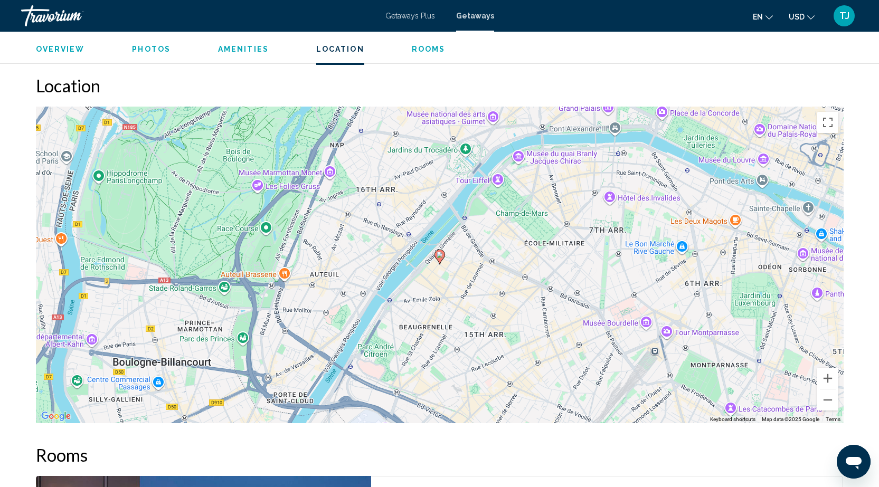
click at [422, 51] on span "Rooms" at bounding box center [429, 49] width 34 height 8
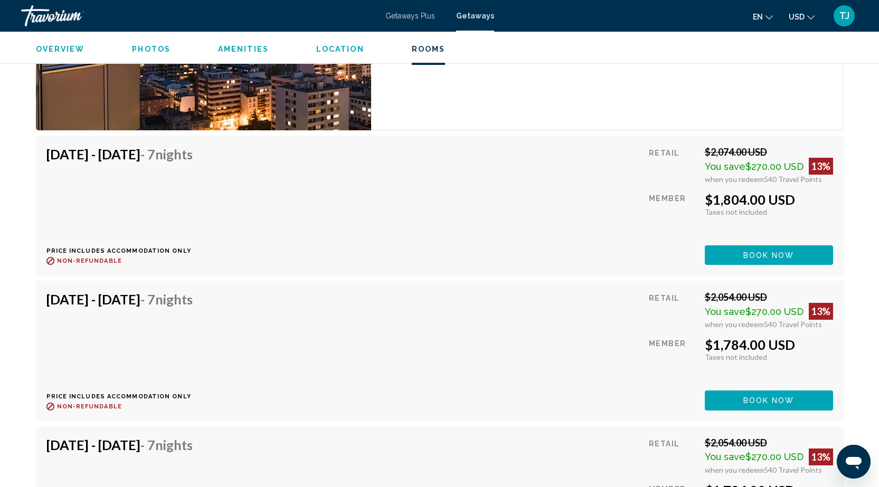
scroll to position [1733, 0]
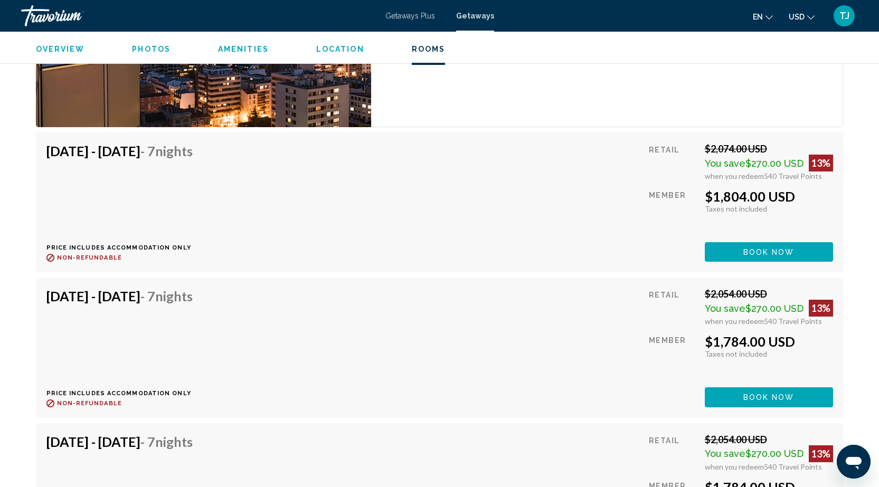
click at [762, 248] on span "Book now" at bounding box center [769, 252] width 51 height 8
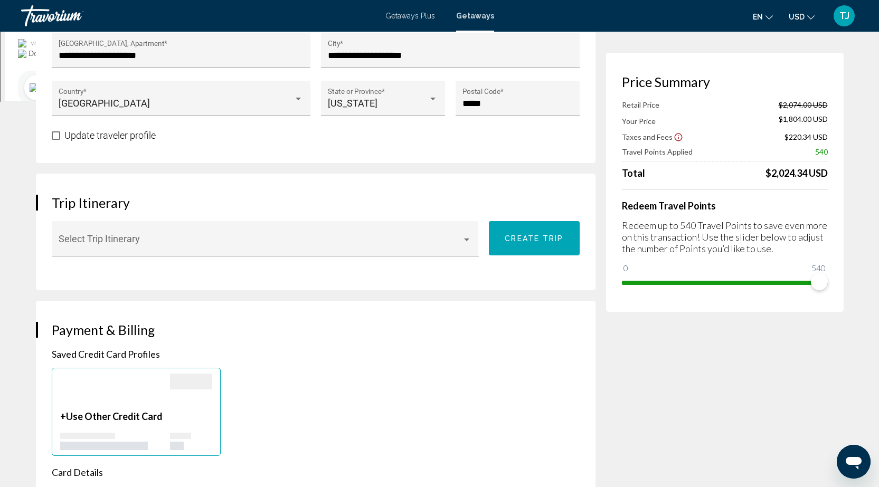
scroll to position [496, 0]
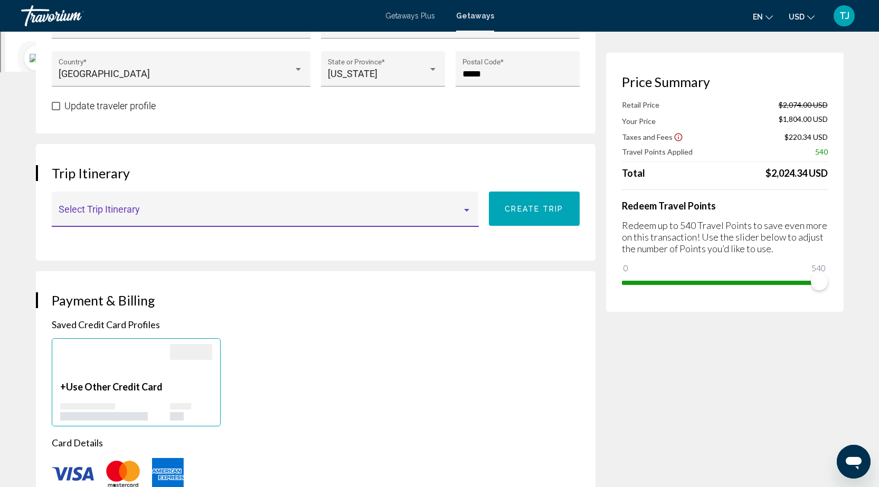
click at [469, 210] on div "Main content" at bounding box center [466, 210] width 5 height 3
click at [469, 210] on span "None" at bounding box center [266, 214] width 414 height 29
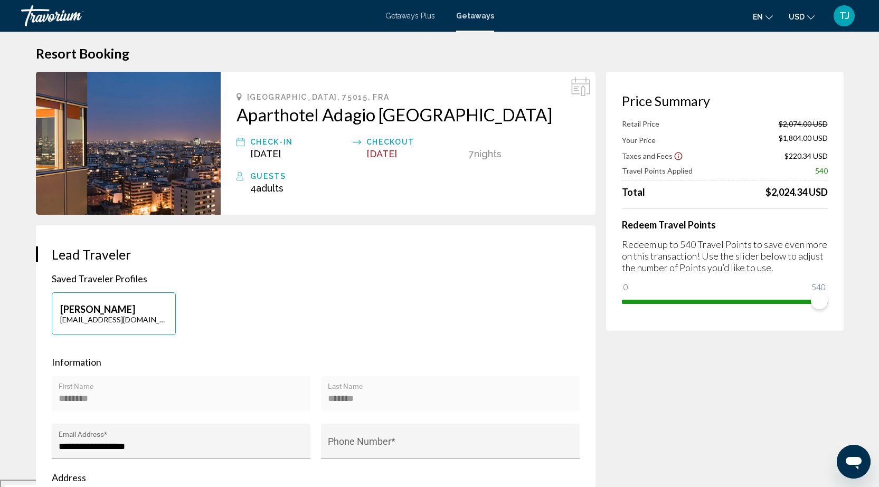
scroll to position [0, 0]
